Goal: Information Seeking & Learning: Learn about a topic

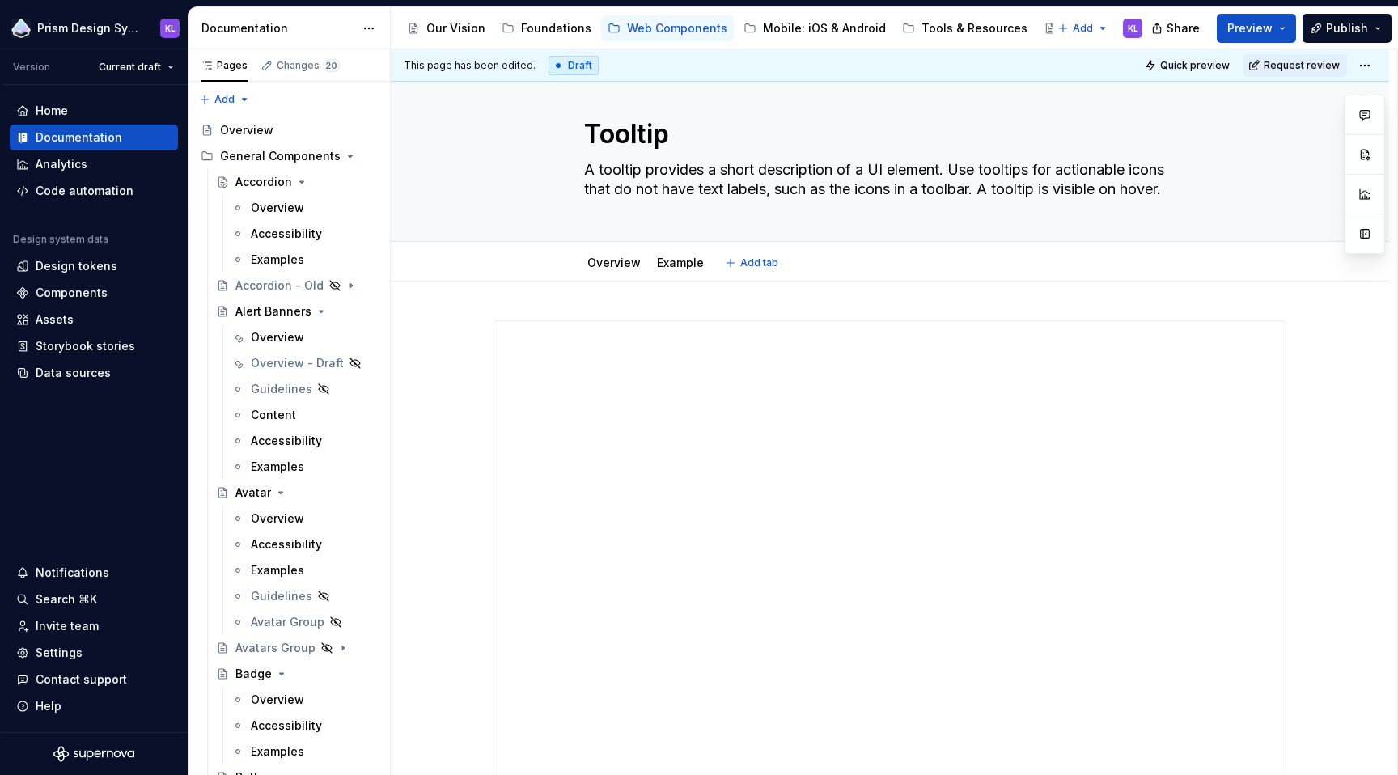
scroll to position [167, 0]
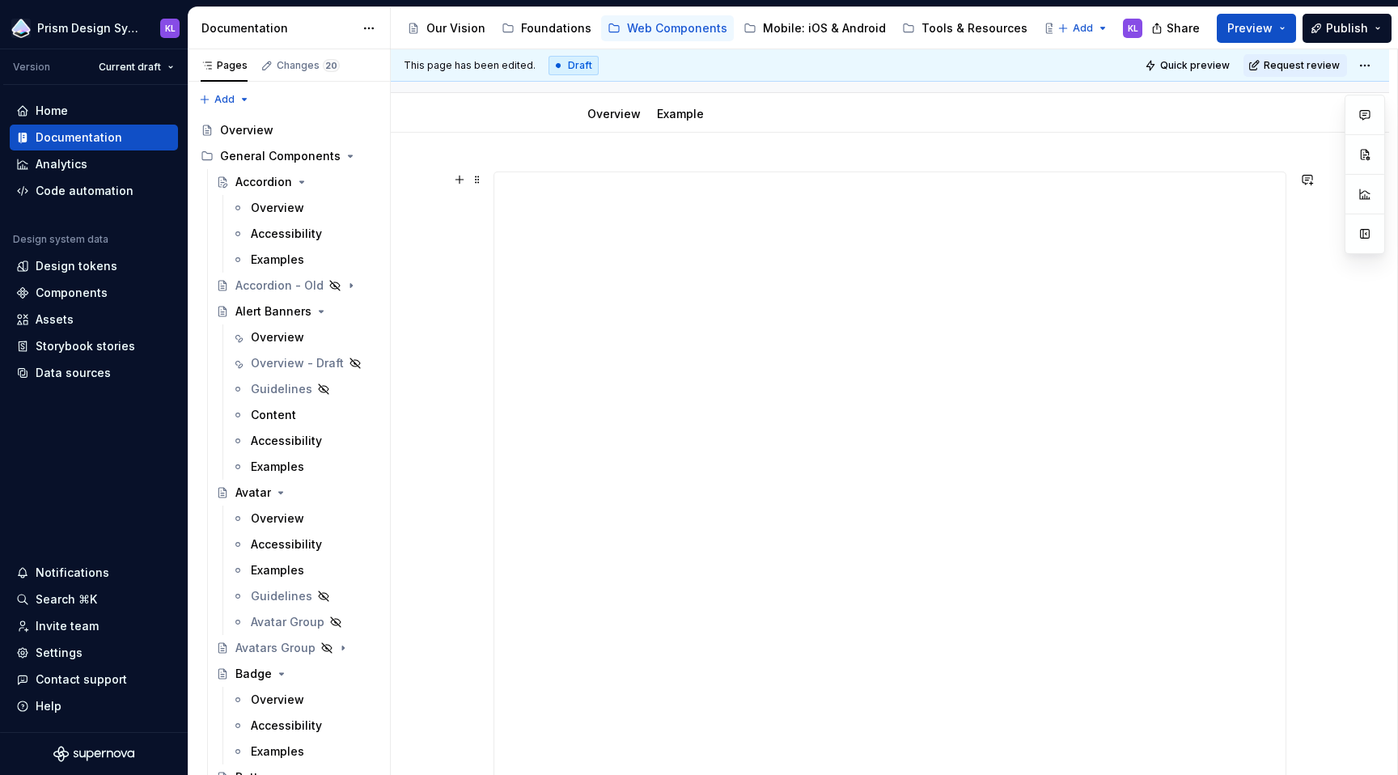
click at [1316, 296] on div "**********" at bounding box center [890, 586] width 998 height 907
click at [1334, 259] on div "**********" at bounding box center [890, 573] width 998 height 907
click at [109, 167] on div "Analytics" at bounding box center [93, 164] width 155 height 16
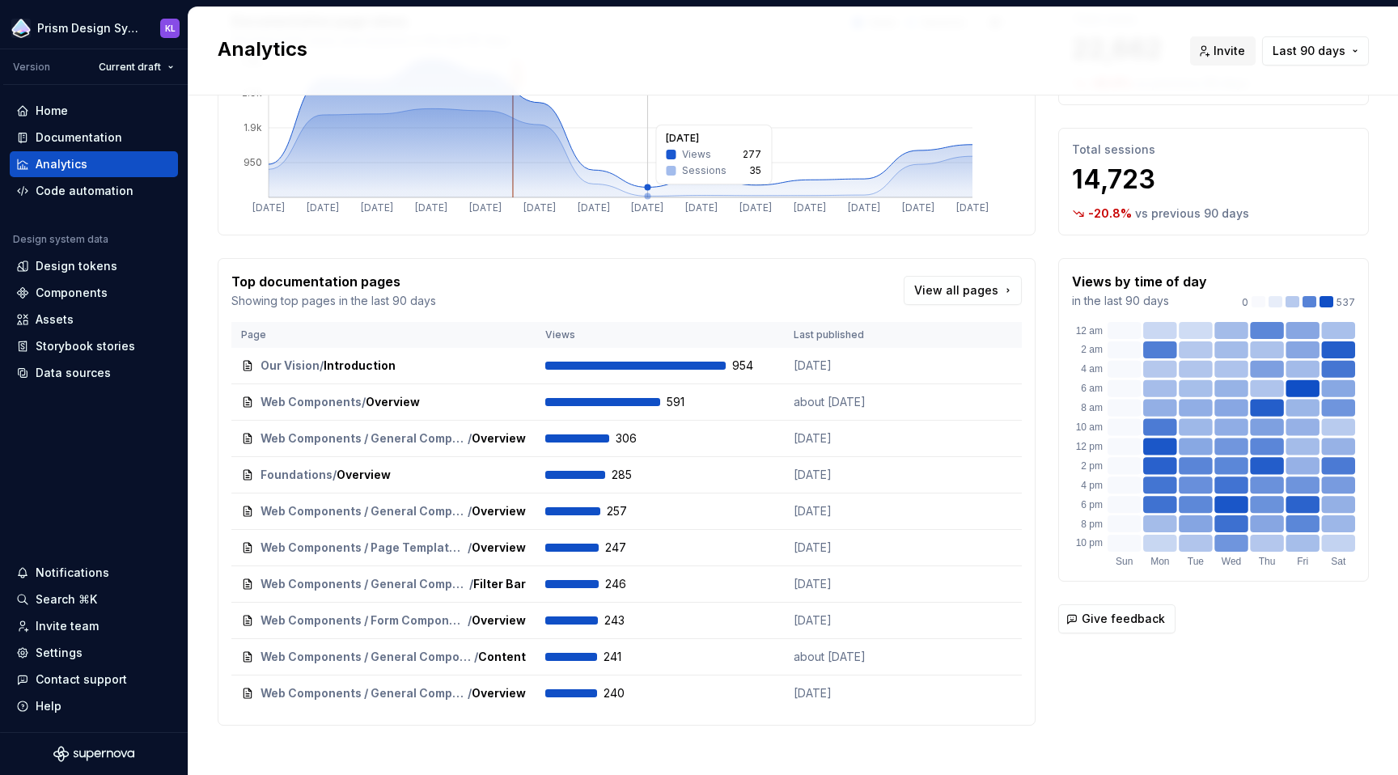
scroll to position [139, 0]
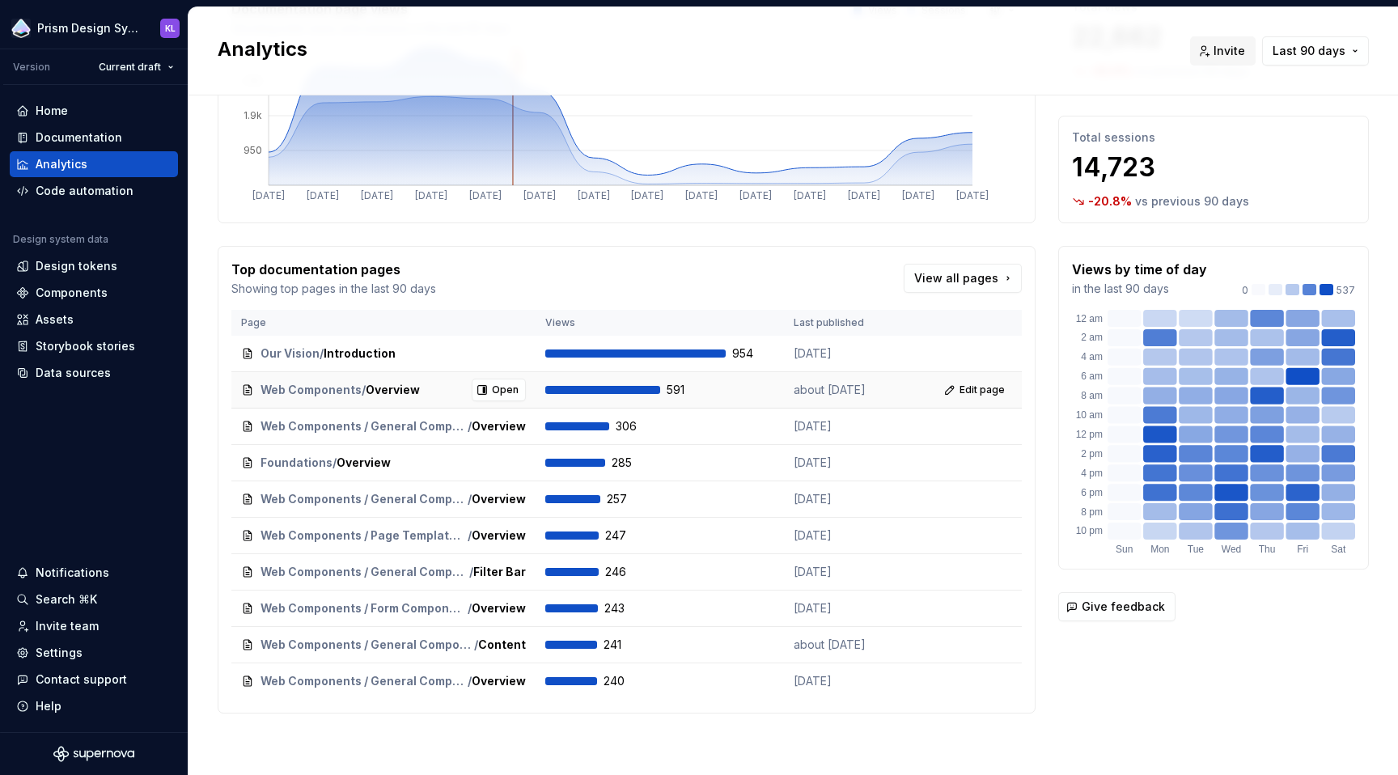
click at [331, 389] on span "Web Components" at bounding box center [310, 390] width 101 height 16
click at [499, 387] on span "Open" at bounding box center [505, 389] width 27 height 13
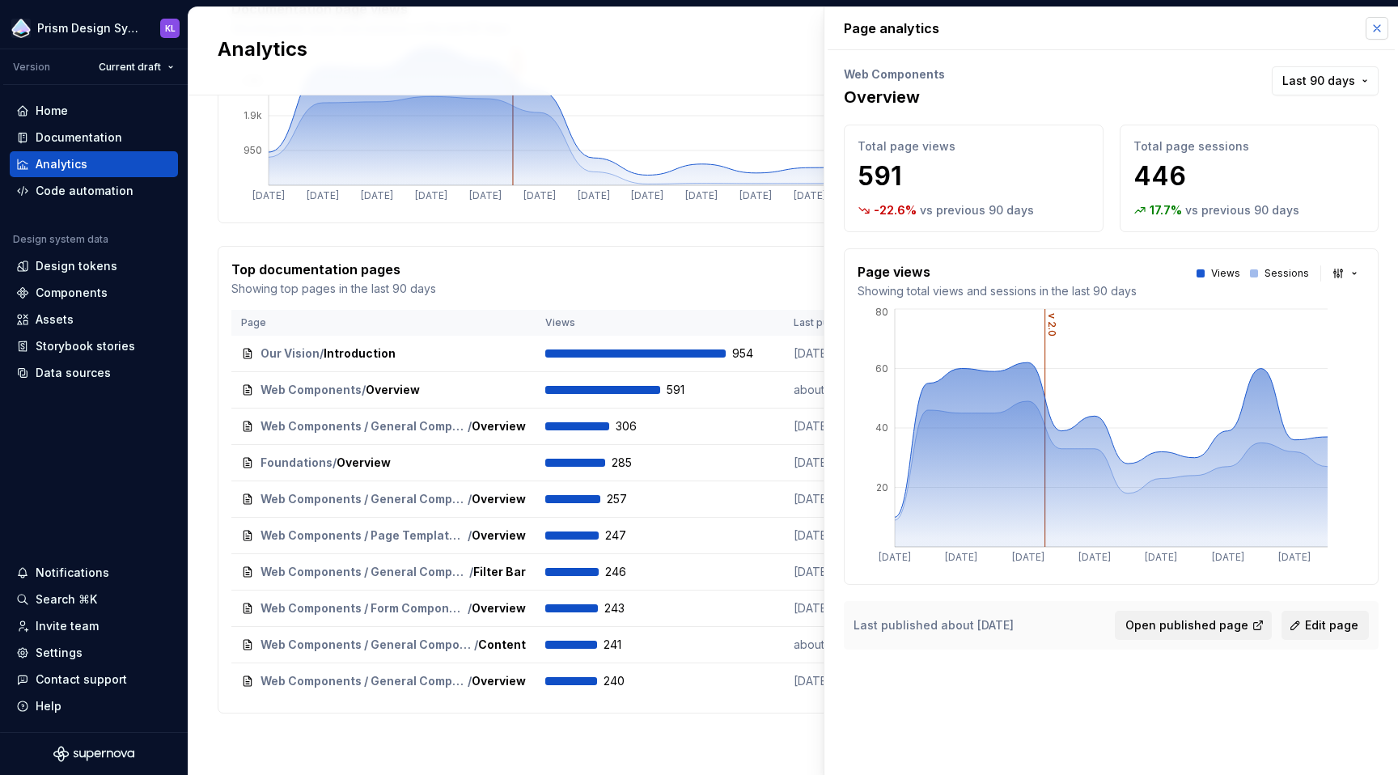
click at [1378, 31] on button "button" at bounding box center [1376, 28] width 23 height 23
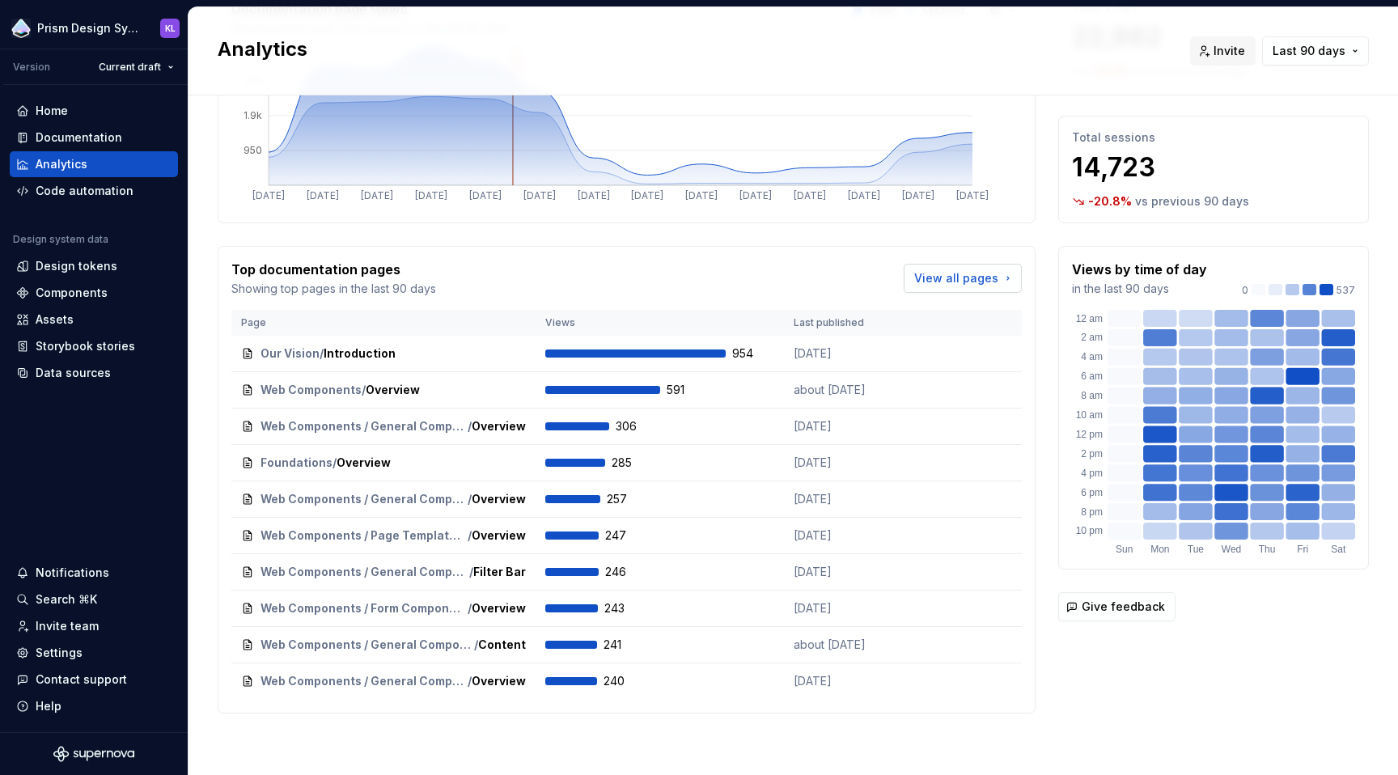
click at [977, 281] on span "View all pages" at bounding box center [956, 278] width 84 height 16
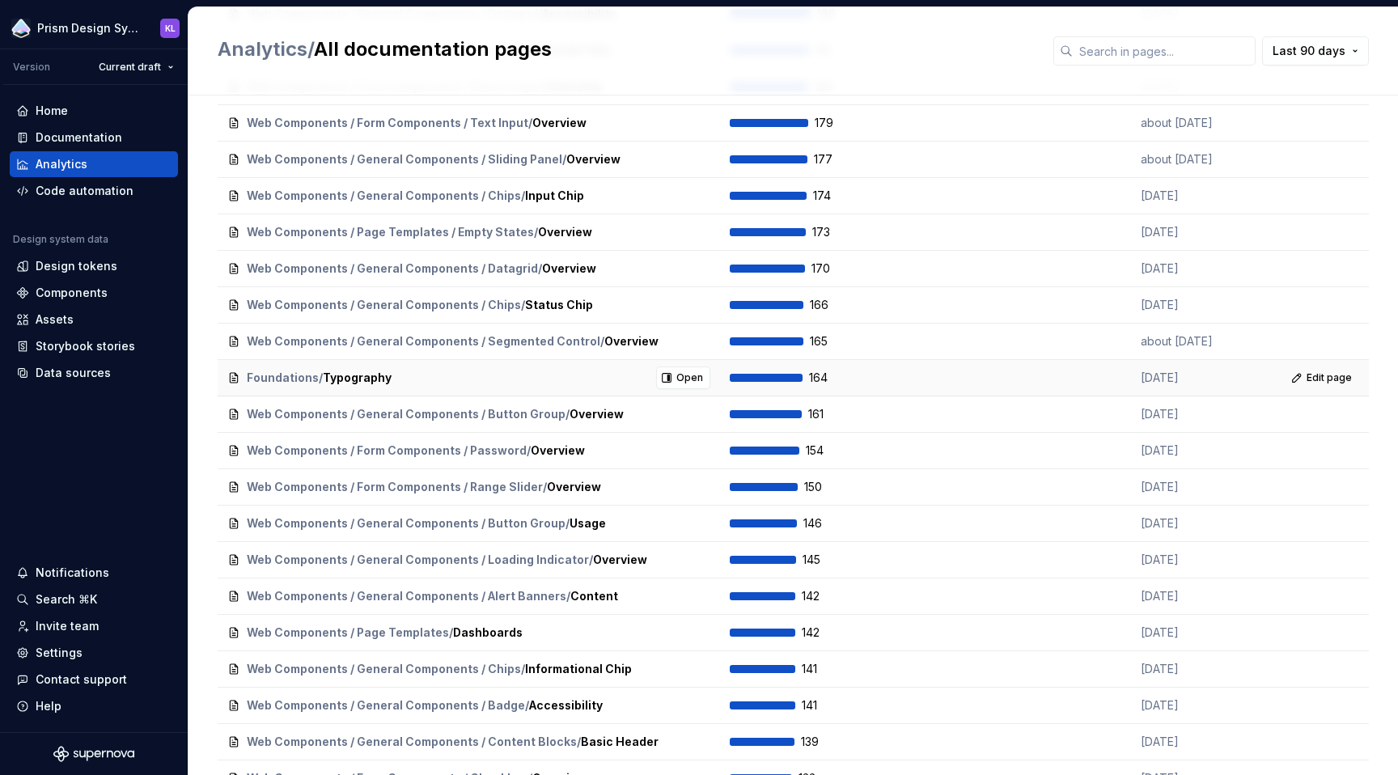
scroll to position [921, 0]
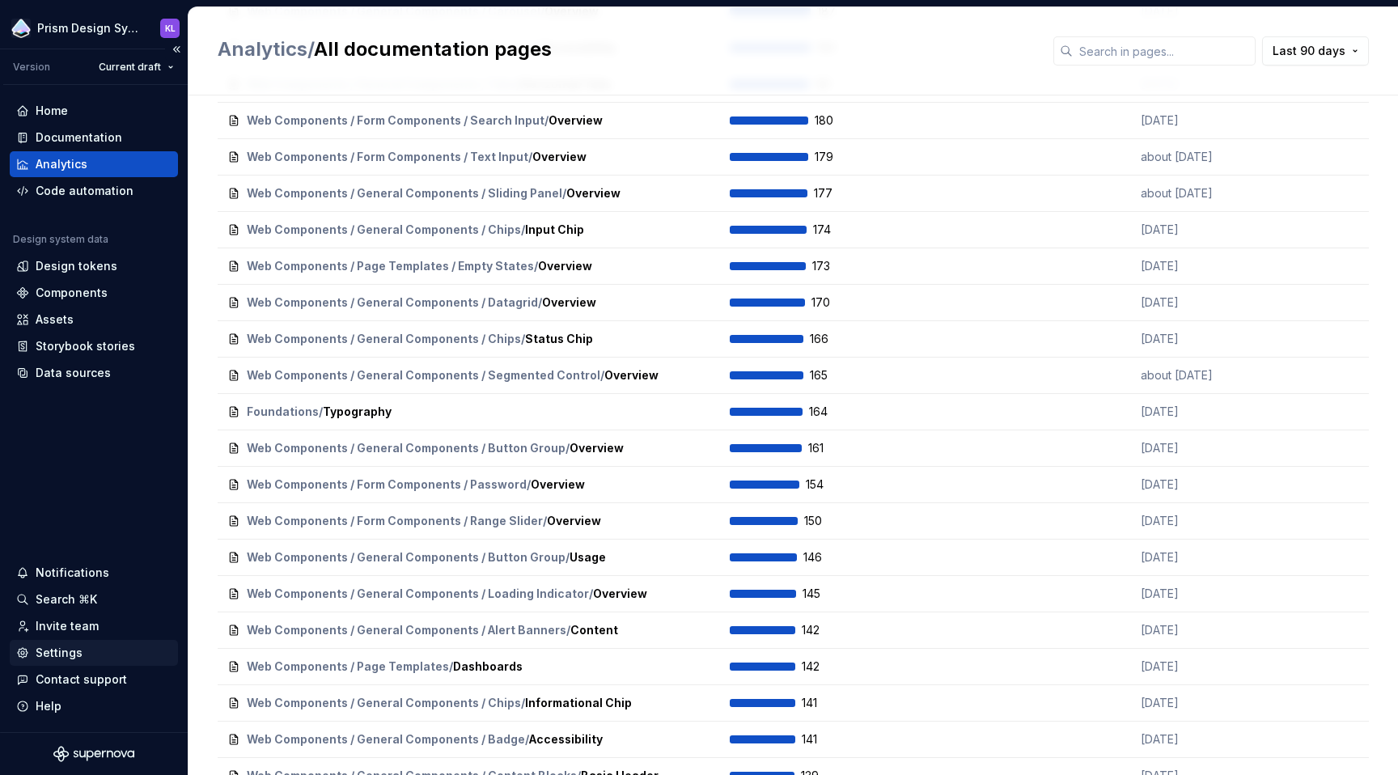
click at [76, 649] on div "Settings" at bounding box center [59, 653] width 47 height 16
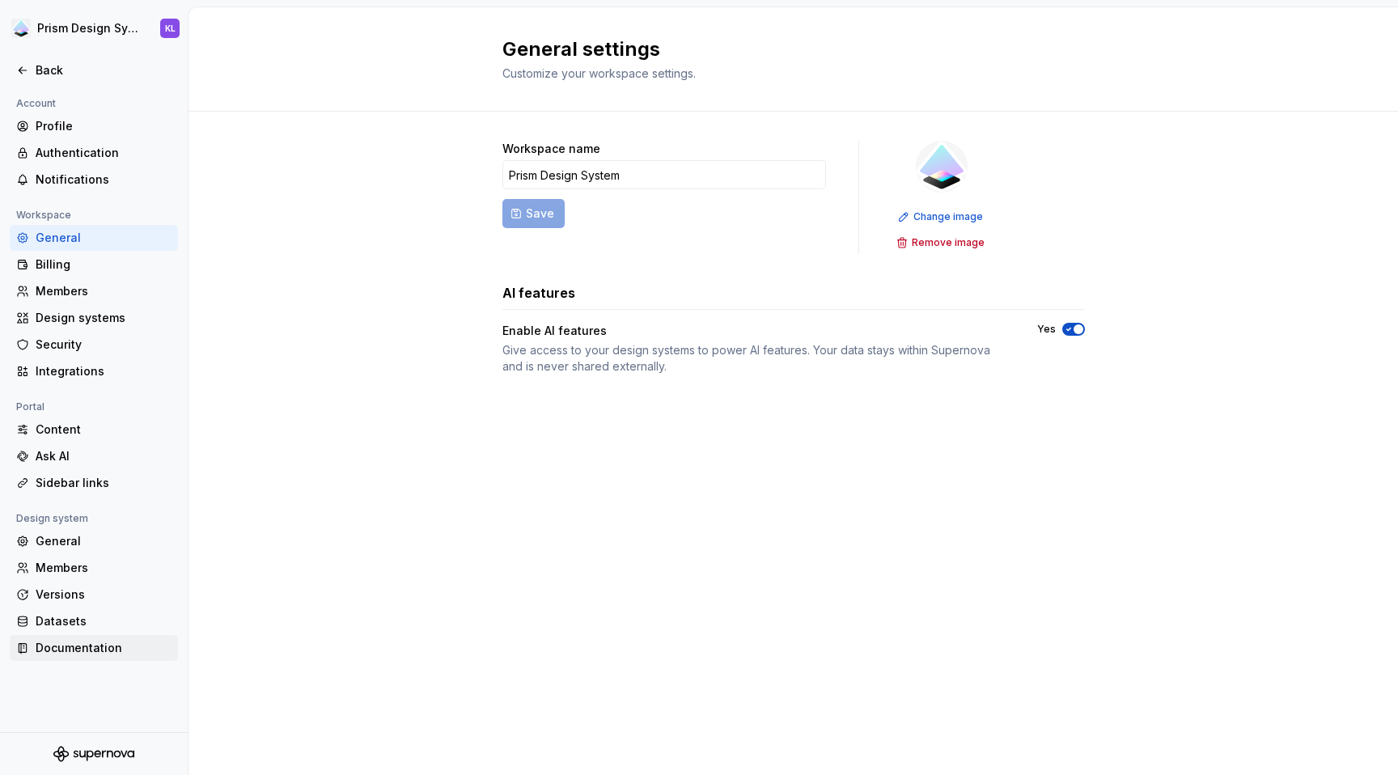
click at [94, 649] on div "Documentation" at bounding box center [104, 648] width 136 height 16
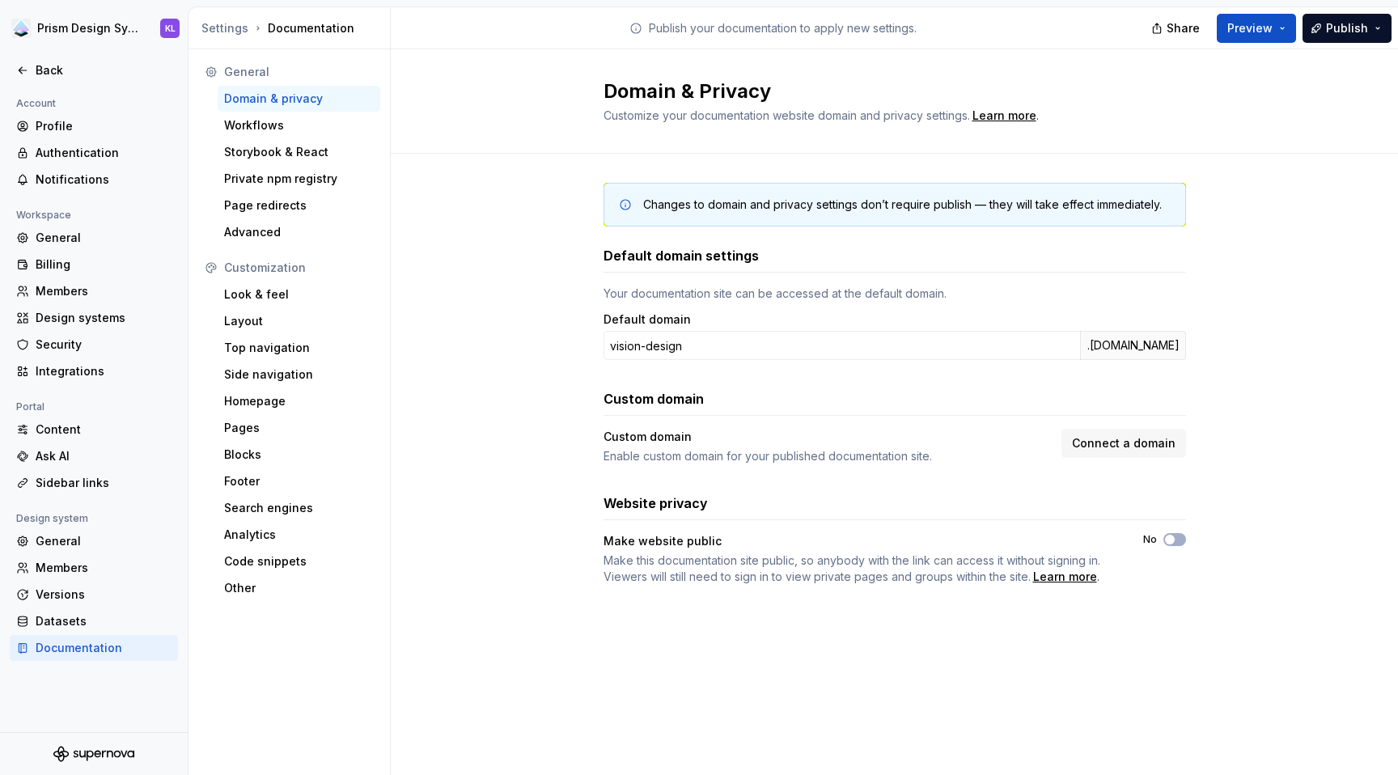
click at [1179, 565] on div "Make website public Make this documentation site public, so anybody with the li…" at bounding box center [894, 559] width 582 height 52
click at [19, 71] on icon at bounding box center [22, 70] width 13 height 13
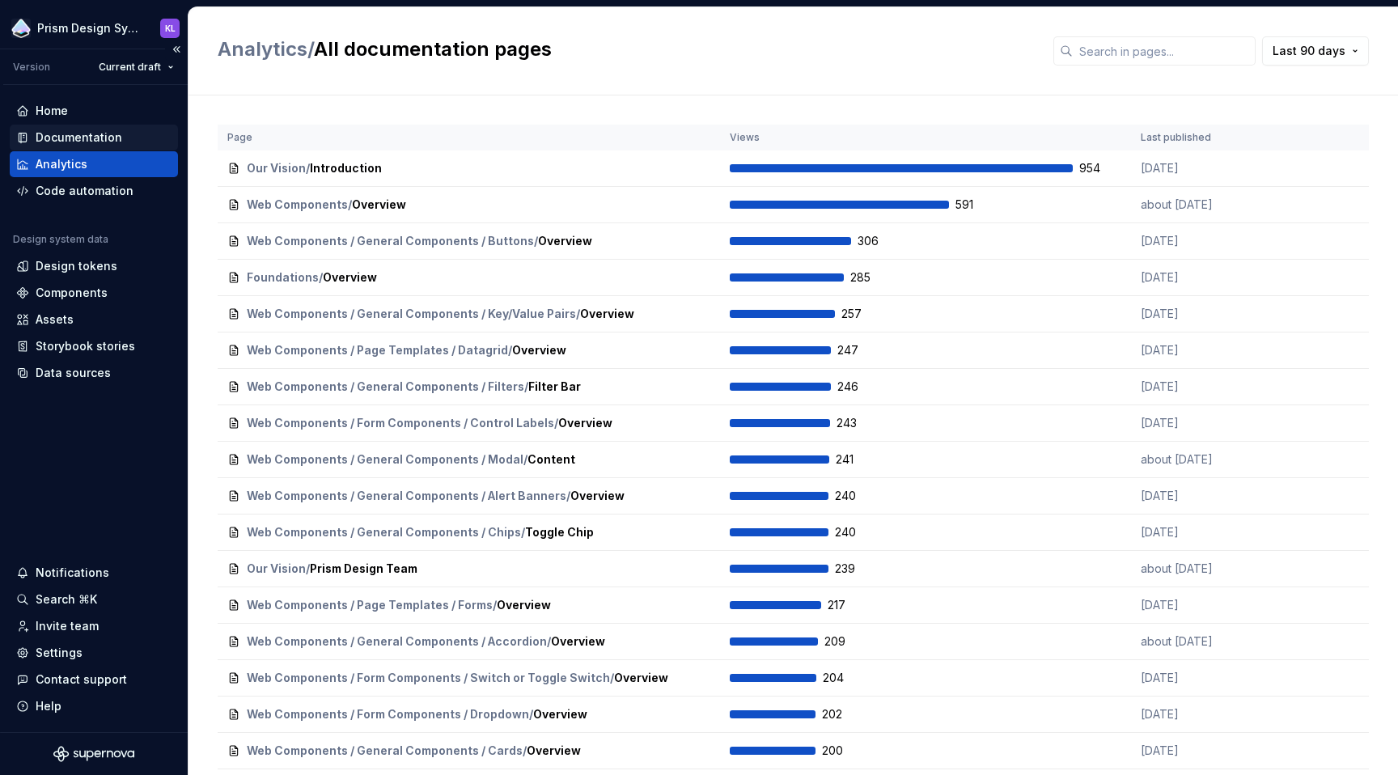
click at [86, 130] on div "Documentation" at bounding box center [79, 137] width 87 height 16
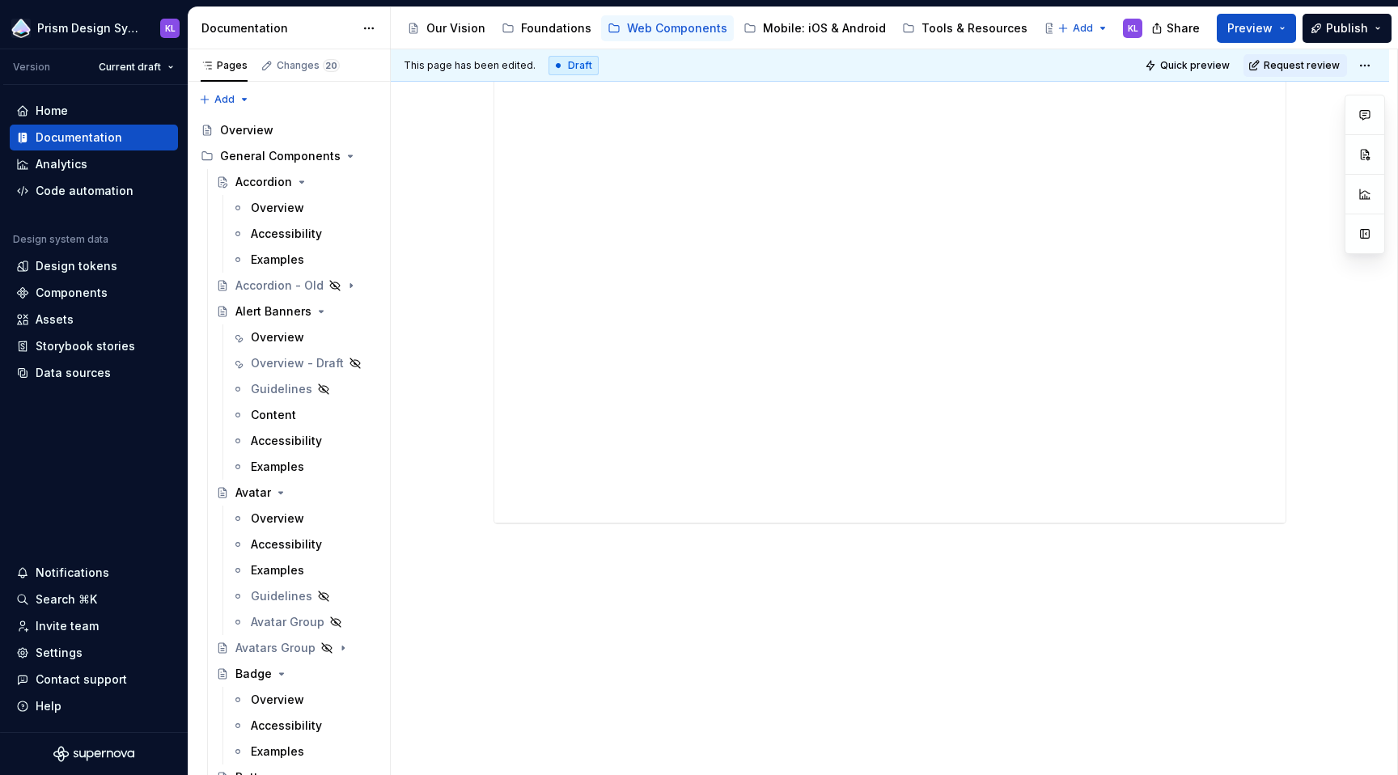
click at [1131, 679] on div "**********" at bounding box center [890, 321] width 998 height 907
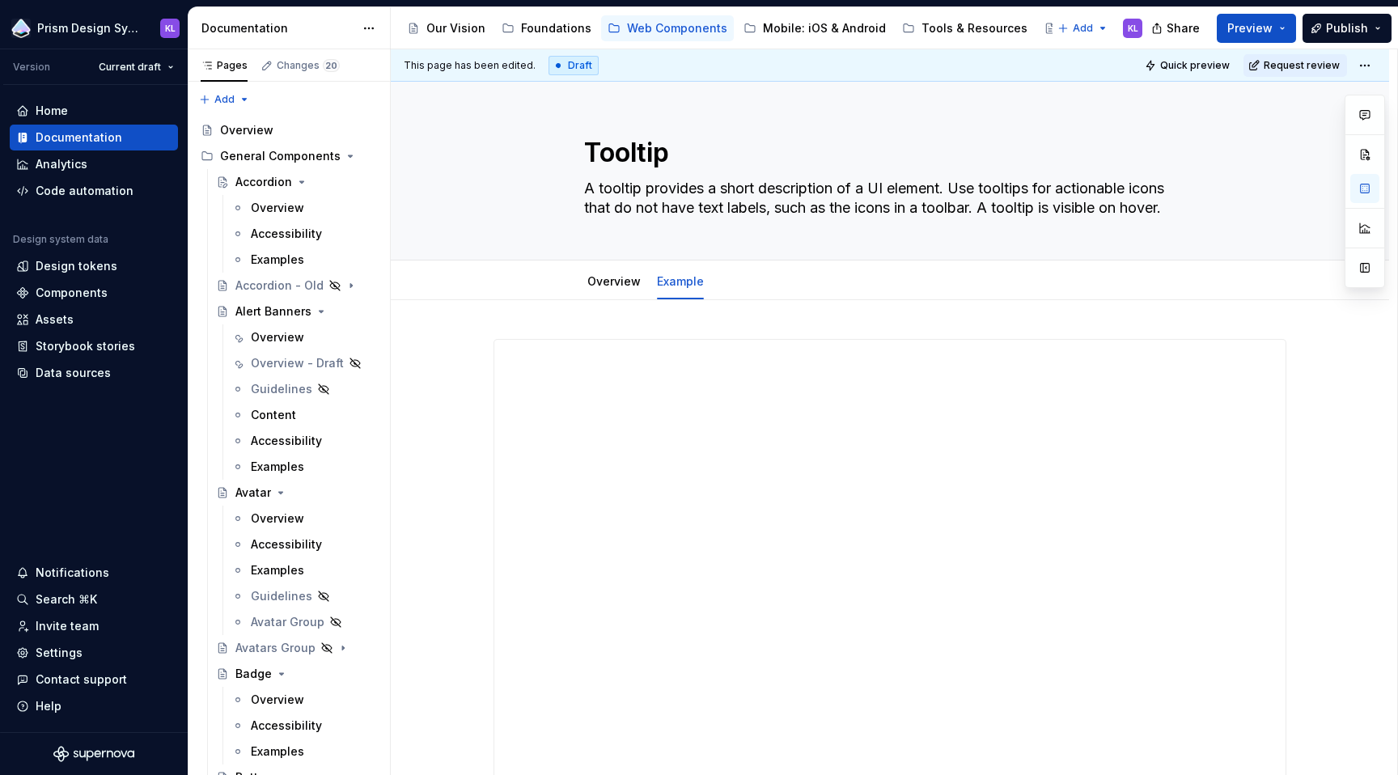
type textarea "*"
